Goal: Navigation & Orientation: Find specific page/section

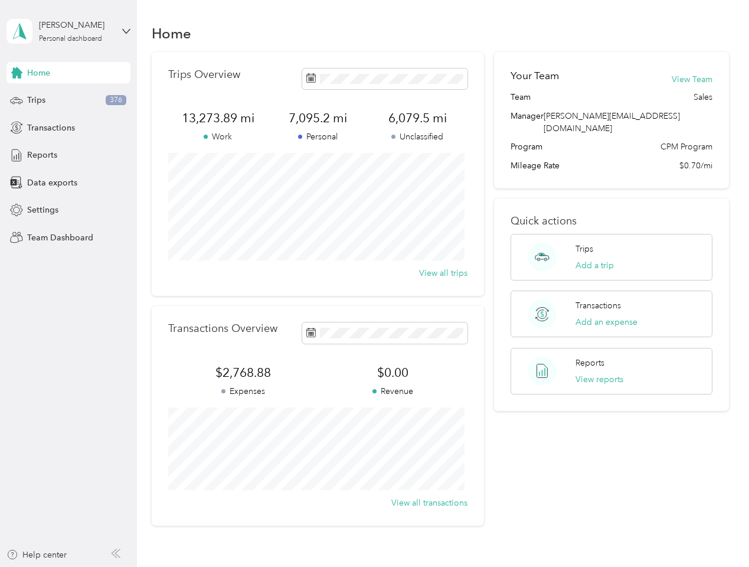
click at [374, 283] on div "Trips Overview 13,273.89 mi Work 7,095.2 mi Personal 6,079.5 mi Unclassified Vi…" at bounding box center [318, 174] width 332 height 244
click at [68, 31] on div "[PERSON_NAME]" at bounding box center [76, 25] width 74 height 12
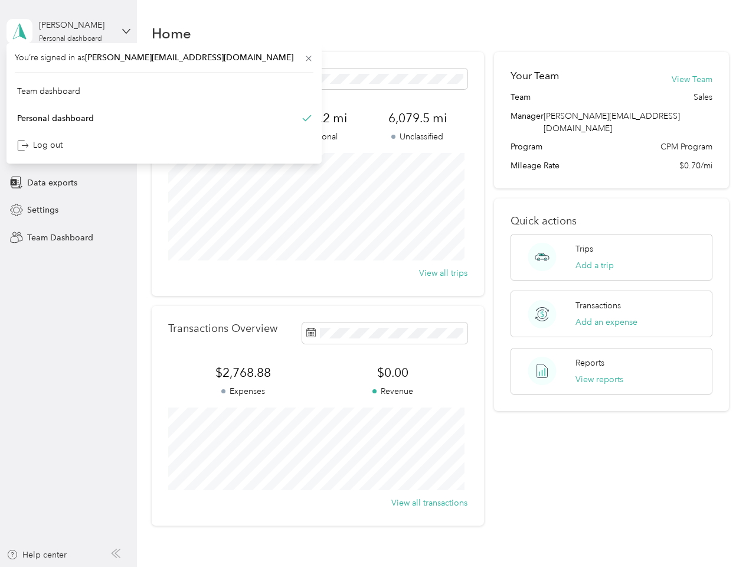
click at [68, 73] on div "You’re signed in as [PERSON_NAME][EMAIL_ADDRESS][DOMAIN_NAME] Team dashboard Pe…" at bounding box center [163, 103] width 315 height 120
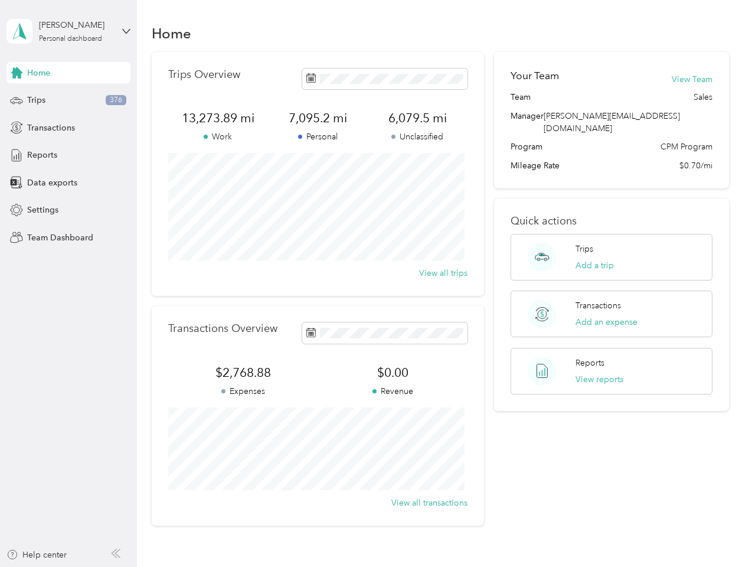
click at [17, 73] on div "You’re signed in as [PERSON_NAME][EMAIL_ADDRESS][DOMAIN_NAME] Team dashboard Pe…" at bounding box center [163, 103] width 315 height 120
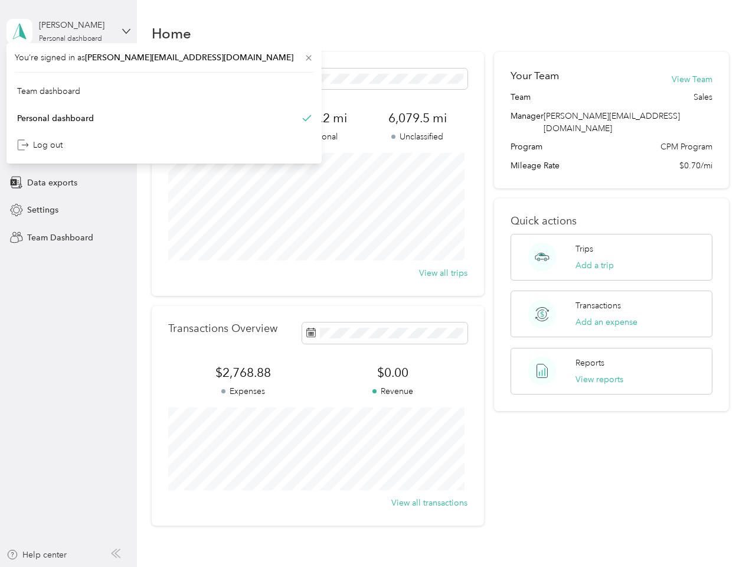
click at [68, 100] on div "Trips 376" at bounding box center [68, 100] width 124 height 21
